Goal: Task Accomplishment & Management: Manage account settings

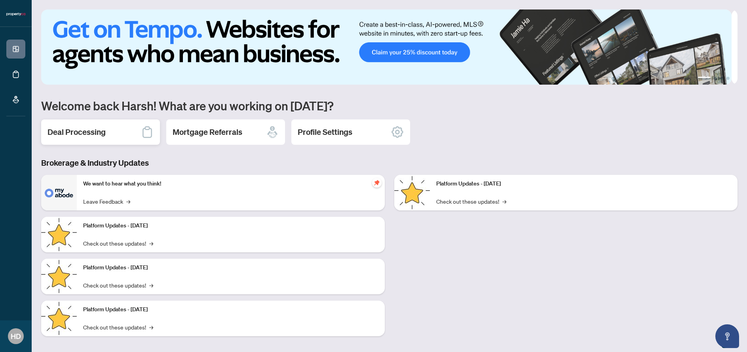
click at [127, 133] on div "Deal Processing" at bounding box center [100, 132] width 119 height 25
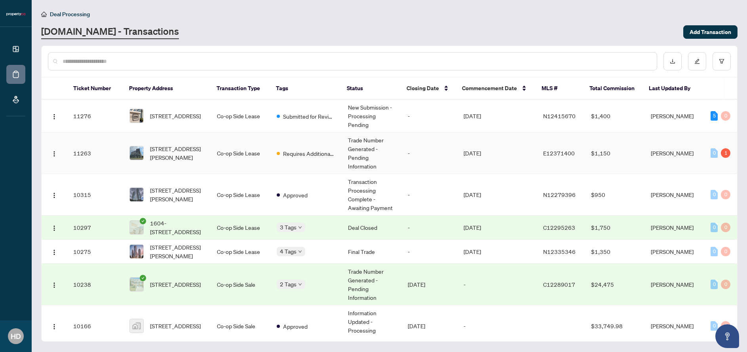
click at [722, 153] on div "1" at bounding box center [726, 153] width 10 height 10
click at [286, 145] on td "Requires Additional Docs" at bounding box center [305, 154] width 71 height 42
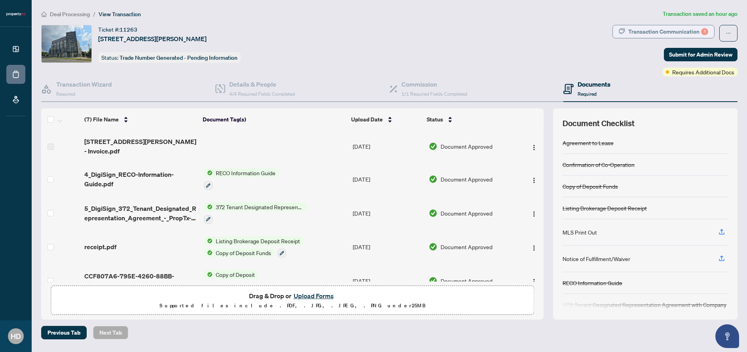
click at [682, 31] on div "Transaction Communication 1" at bounding box center [668, 31] width 80 height 13
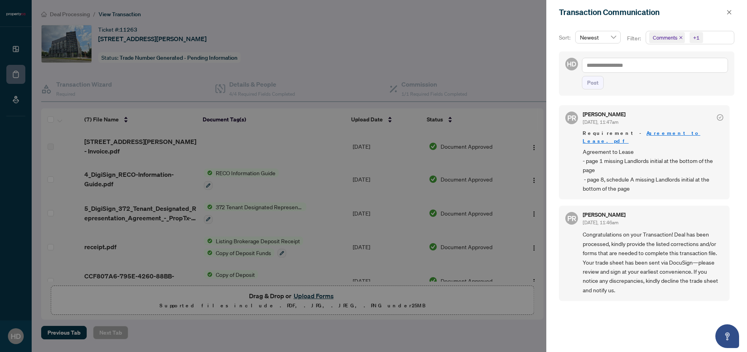
click at [599, 152] on span "Agreement to Lease - page 1 missing Landlords initial at the bottom of the page…" at bounding box center [653, 170] width 141 height 46
drag, startPoint x: 601, startPoint y: 152, endPoint x: 608, endPoint y: 157, distance: 8.8
click at [608, 157] on span "Agreement to Lease - page 1 missing Landlords initial at the bottom of the page…" at bounding box center [653, 170] width 141 height 46
click at [608, 161] on span "Agreement to Lease - page 1 missing Landlords initial at the bottom of the page…" at bounding box center [653, 170] width 141 height 46
drag, startPoint x: 607, startPoint y: 172, endPoint x: 633, endPoint y: 173, distance: 26.5
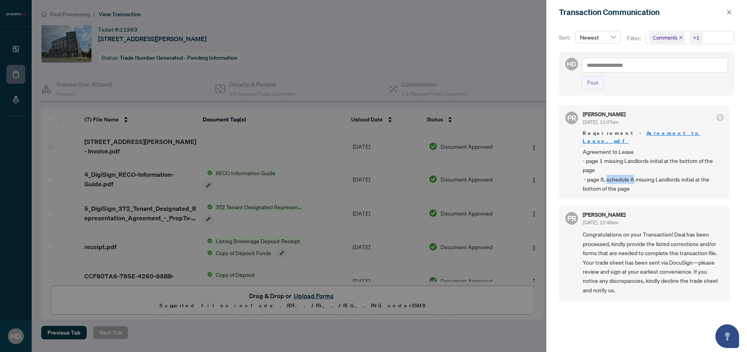
click at [633, 173] on span "Agreement to Lease - page 1 missing Landlords initial at the bottom of the page…" at bounding box center [653, 170] width 141 height 46
click at [643, 177] on span "Agreement to Lease - page 1 missing Landlords initial at the bottom of the page…" at bounding box center [653, 170] width 141 height 46
drag, startPoint x: 604, startPoint y: 170, endPoint x: 632, endPoint y: 183, distance: 31.0
click at [632, 183] on span "Agreement to Lease - page 1 missing Landlords initial at the bottom of the page…" at bounding box center [653, 170] width 141 height 46
click at [731, 12] on icon "close" at bounding box center [729, 13] width 6 height 6
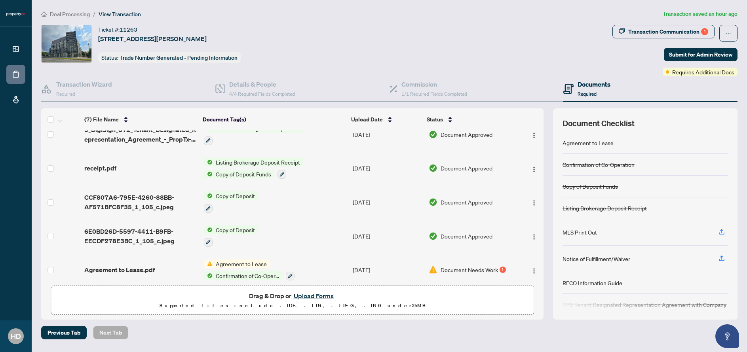
scroll to position [81, 0]
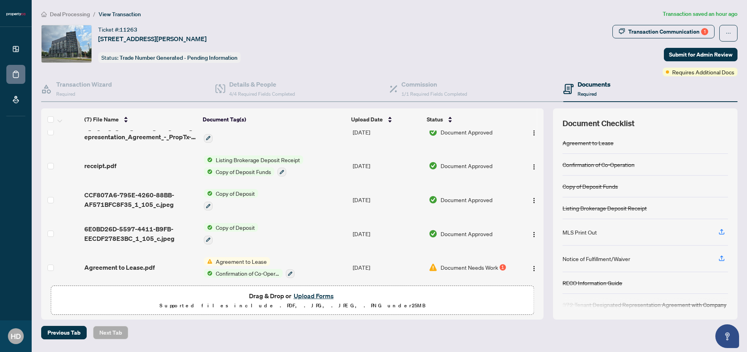
click at [460, 263] on span "Document Needs Work" at bounding box center [469, 267] width 57 height 9
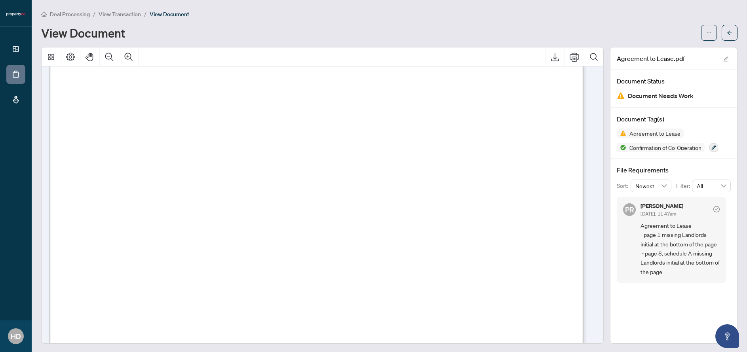
scroll to position [37, 0]
drag, startPoint x: 123, startPoint y: 148, endPoint x: 176, endPoint y: 149, distance: 53.1
drag, startPoint x: 122, startPoint y: 149, endPoint x: 134, endPoint y: 151, distance: 12.4
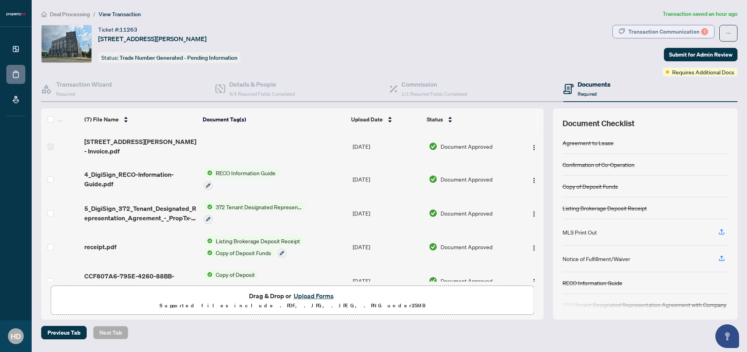
click at [684, 32] on div "Transaction Communication 1" at bounding box center [668, 31] width 80 height 13
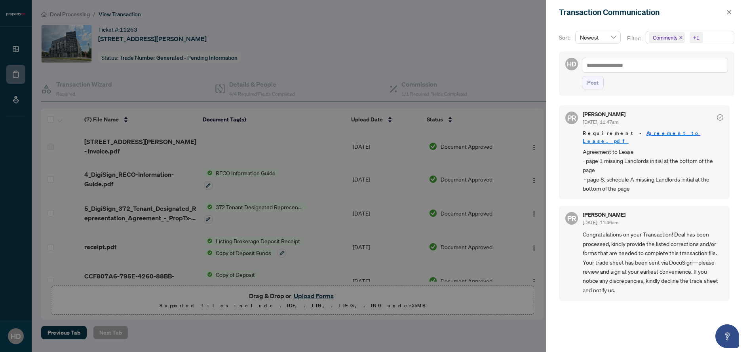
scroll to position [2, 0]
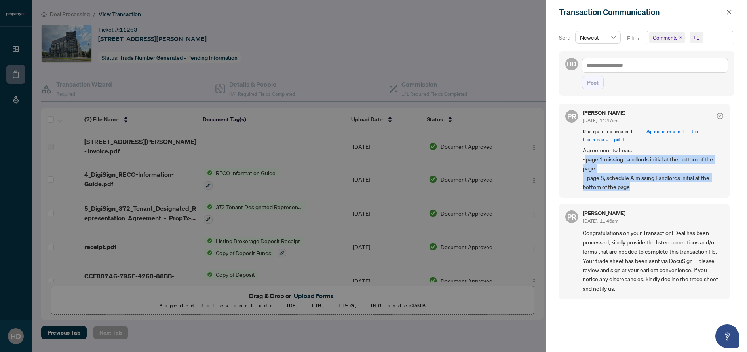
drag, startPoint x: 585, startPoint y: 153, endPoint x: 655, endPoint y: 179, distance: 74.6
click at [655, 179] on span "Agreement to Lease - page 1 missing Landlords initial at the bottom of the page…" at bounding box center [653, 169] width 141 height 46
copy span "page 1 missing Landlords initial at the bottom of the page - page 8, schedule A…"
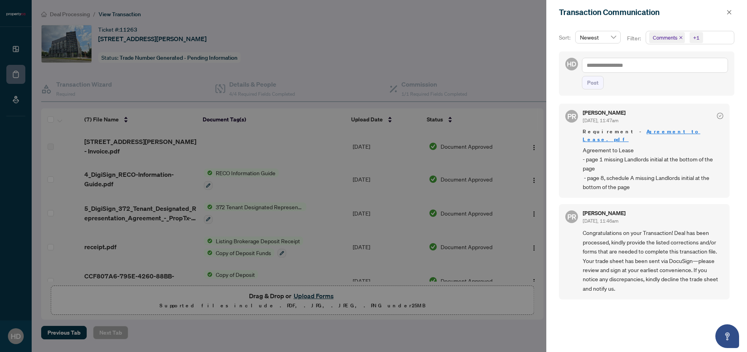
click at [537, 224] on div at bounding box center [373, 176] width 747 height 352
click at [730, 13] on icon "close" at bounding box center [729, 13] width 6 height 6
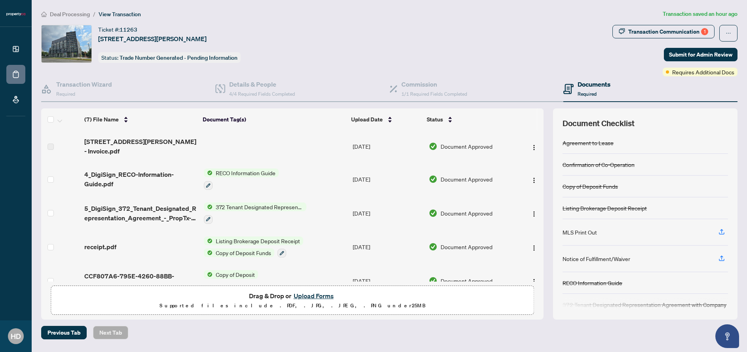
scroll to position [81, 0]
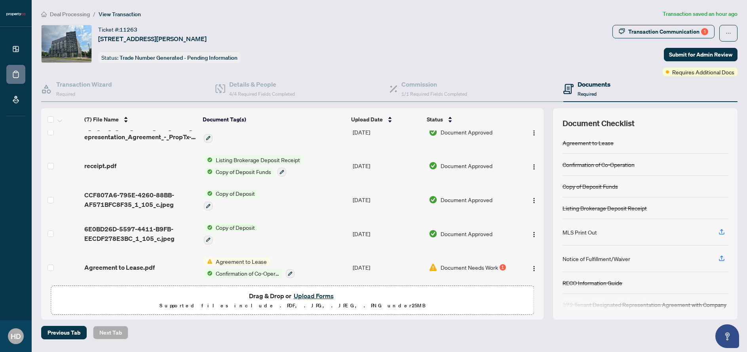
click at [249, 258] on span "Agreement to Lease" at bounding box center [241, 261] width 57 height 9
click at [261, 257] on span "Agreement to Lease" at bounding box center [241, 261] width 57 height 9
click at [452, 263] on span "Document Needs Work" at bounding box center [469, 267] width 57 height 9
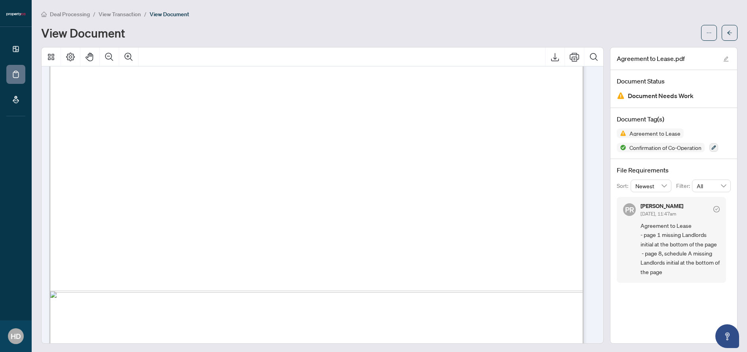
scroll to position [1155, 0]
